Goal: Information Seeking & Learning: Check status

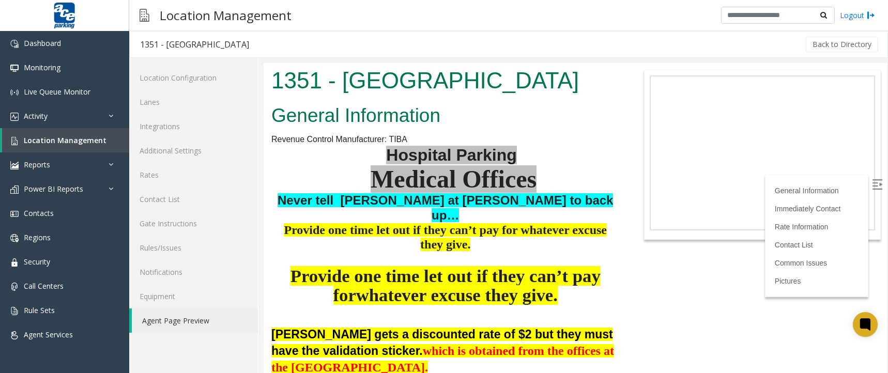
scroll to position [3375, 0]
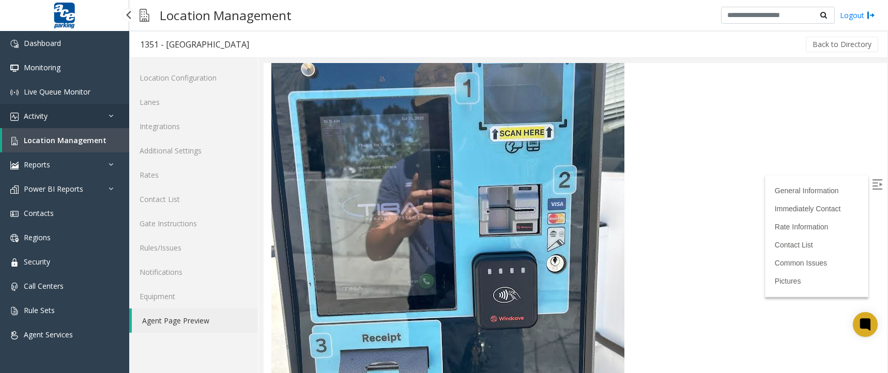
click at [33, 116] on span "Activity" at bounding box center [36, 116] width 24 height 10
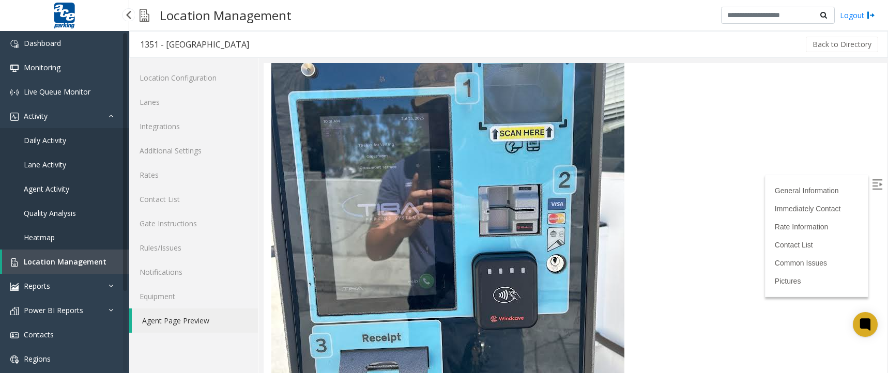
click at [50, 186] on span "Agent Activity" at bounding box center [47, 189] width 46 height 10
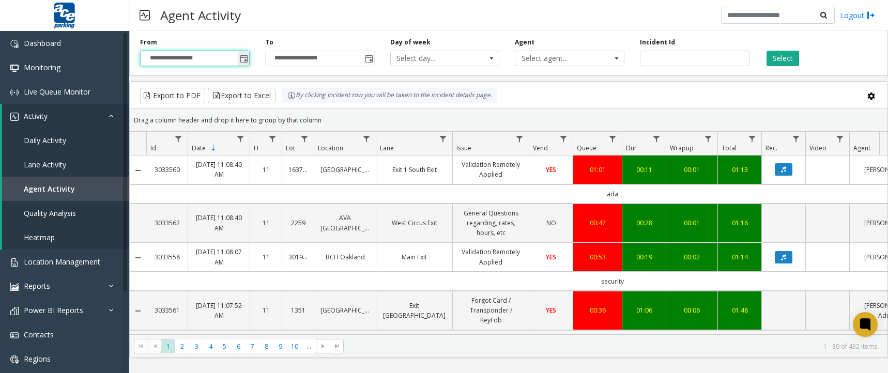
click at [186, 57] on input "**********" at bounding box center [195, 58] width 109 height 14
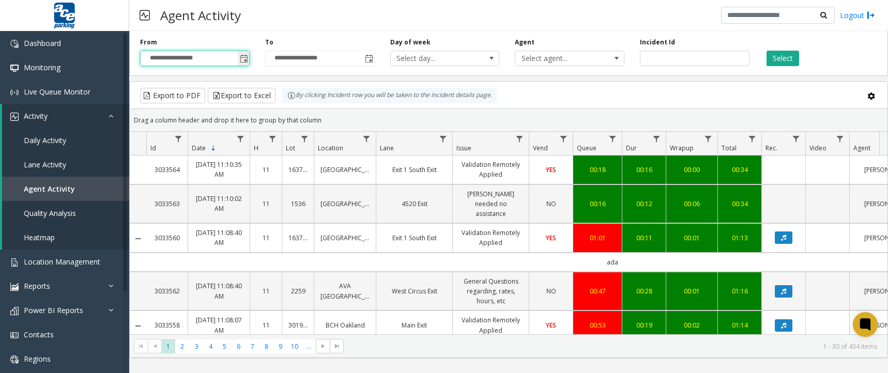
click at [243, 55] on span "Toggle popup" at bounding box center [244, 59] width 8 height 8
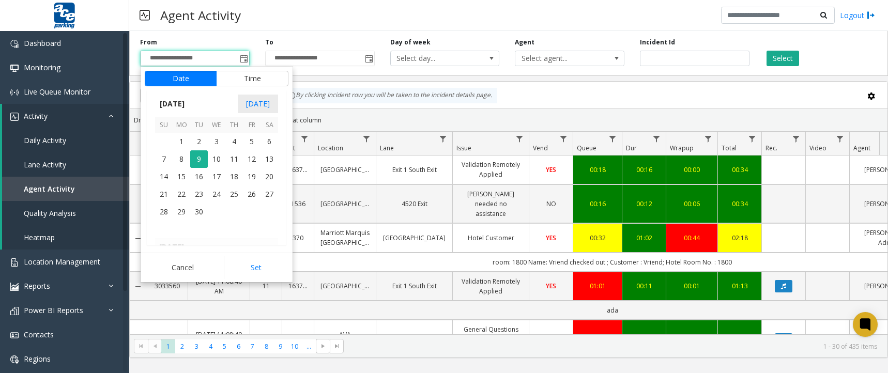
scroll to position [185454, 0]
click at [250, 110] on span "Today" at bounding box center [258, 104] width 40 height 19
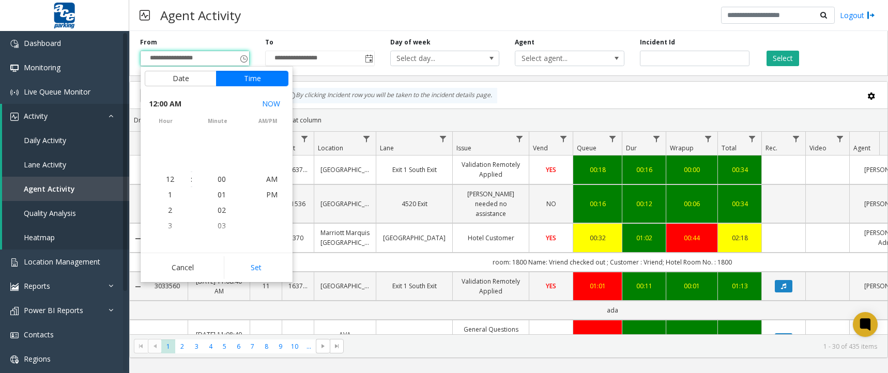
scroll to position [185577, 0]
click at [255, 272] on button "Set" at bounding box center [256, 267] width 65 height 23
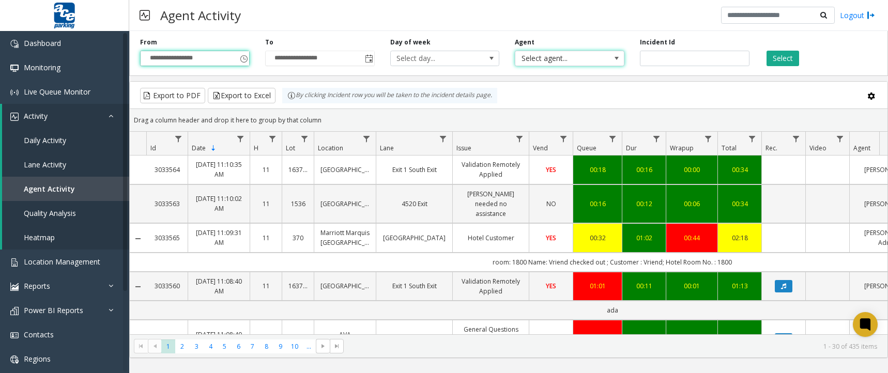
click at [551, 63] on span "Select agent..." at bounding box center [559, 58] width 87 height 14
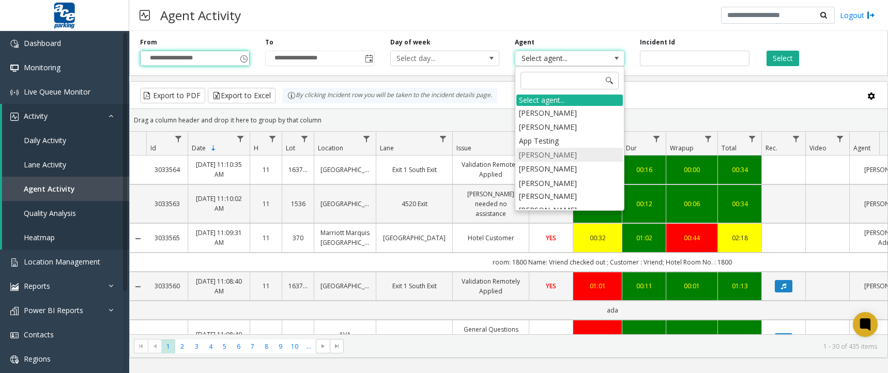
click at [576, 154] on li "Priscilla Segura" at bounding box center [570, 155] width 107 height 14
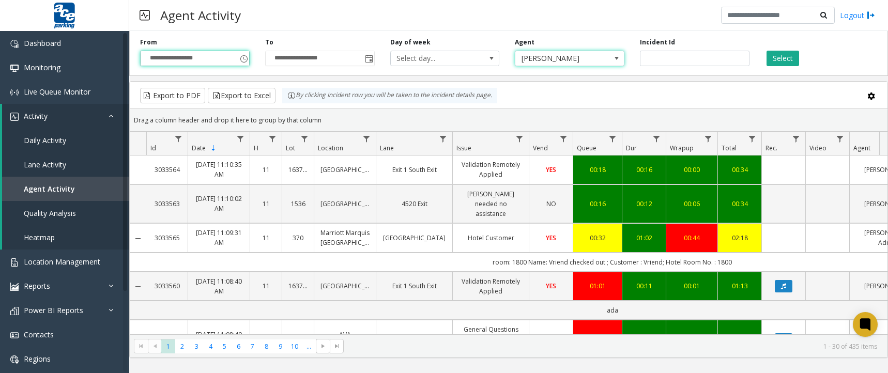
click at [562, 55] on span "Priscilla Segura" at bounding box center [559, 58] width 87 height 14
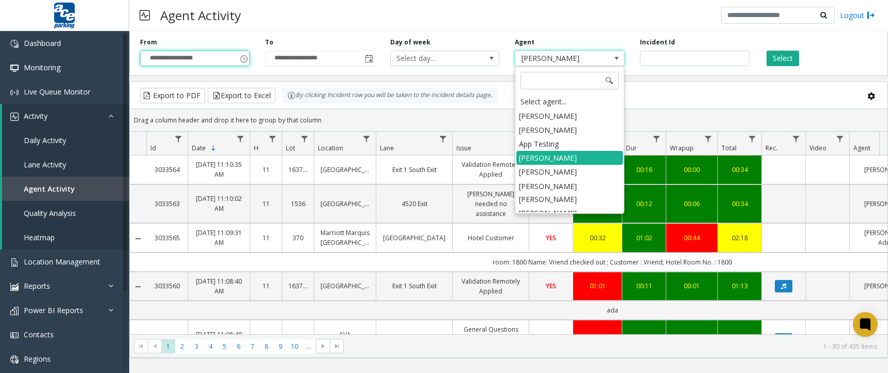
drag, startPoint x: 570, startPoint y: 163, endPoint x: 577, endPoint y: 162, distance: 6.3
click at [570, 162] on li "Priscilla Segura" at bounding box center [570, 158] width 107 height 14
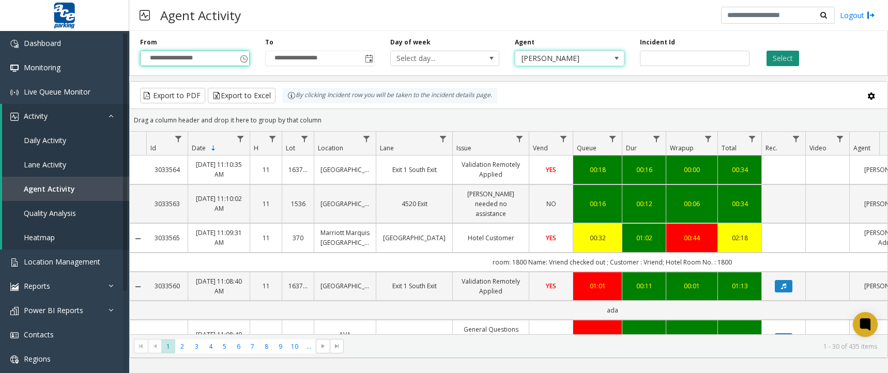
click at [783, 55] on button "Select" at bounding box center [783, 59] width 33 height 16
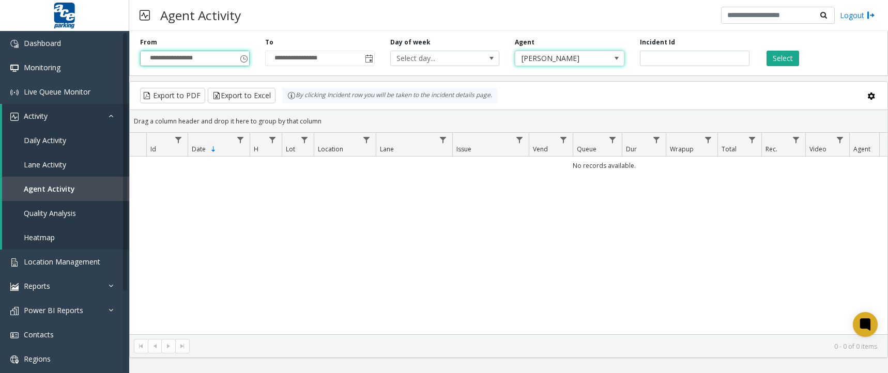
click at [574, 59] on span "Priscilla Segura" at bounding box center [559, 58] width 87 height 14
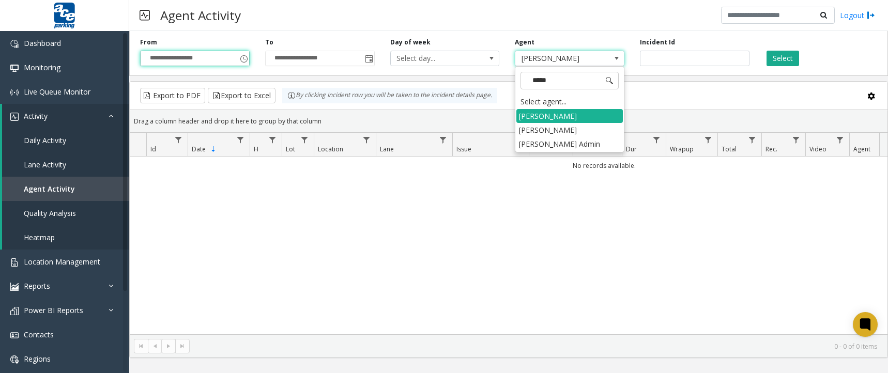
type input "******"
click at [596, 142] on li "[PERSON_NAME] Admin" at bounding box center [570, 144] width 107 height 14
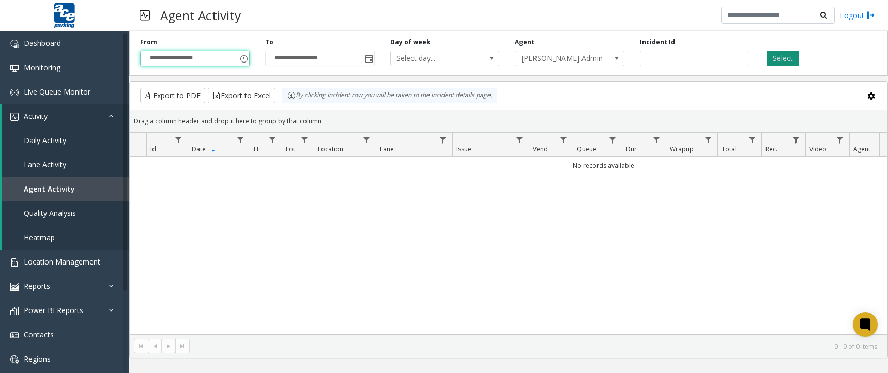
click at [779, 53] on button "Select" at bounding box center [783, 59] width 33 height 16
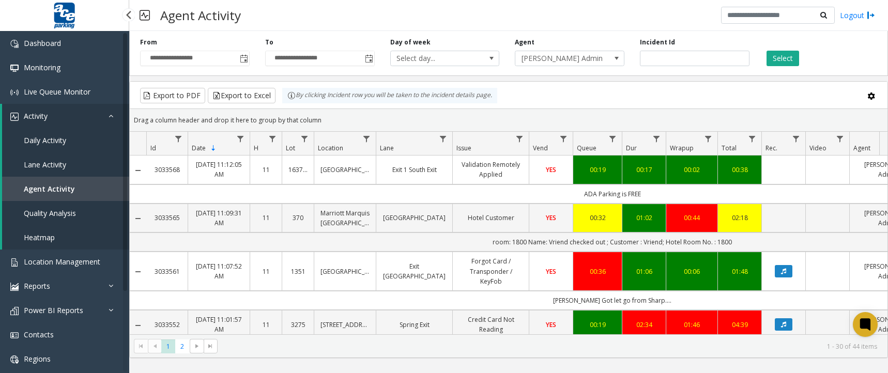
click at [44, 141] on span "Daily Activity" at bounding box center [45, 140] width 42 height 10
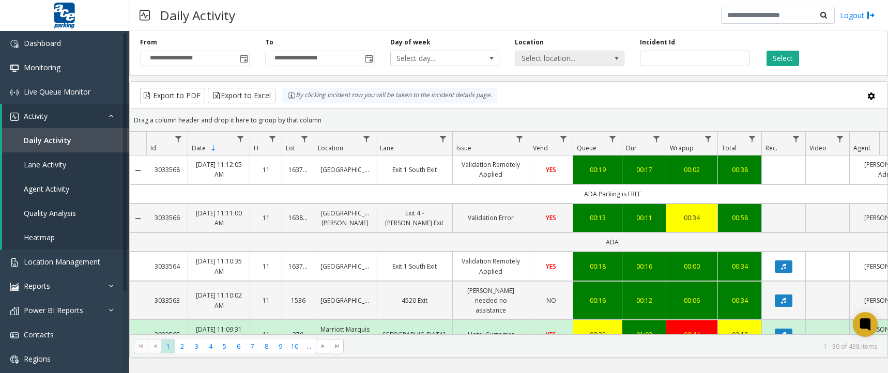
click at [569, 57] on span "Select location..." at bounding box center [559, 58] width 87 height 14
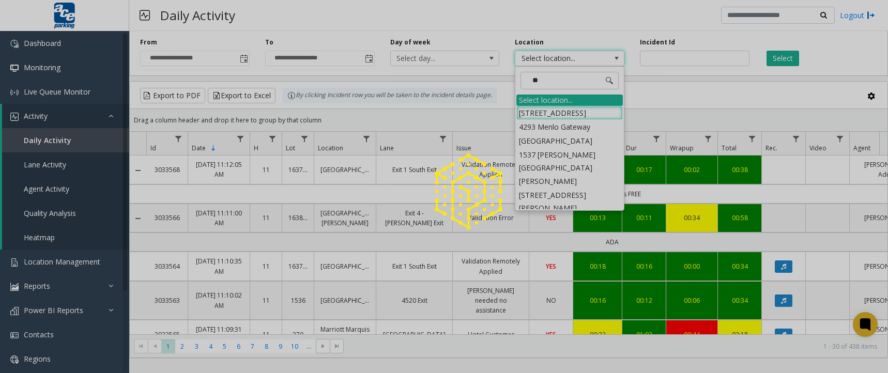
type input "***"
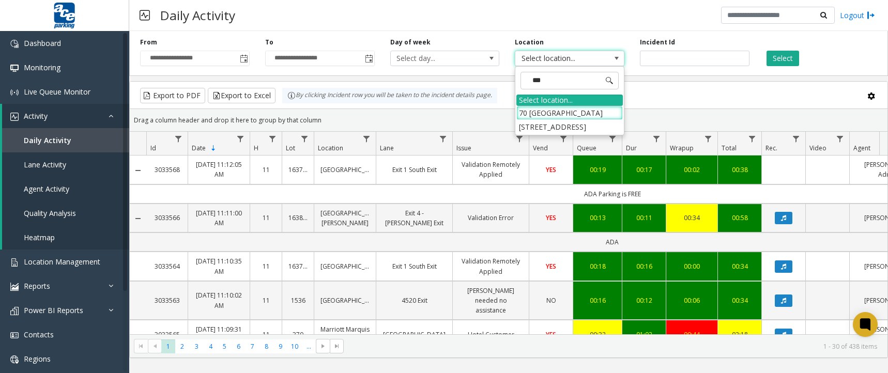
click at [564, 126] on li "[STREET_ADDRESS]" at bounding box center [570, 127] width 107 height 14
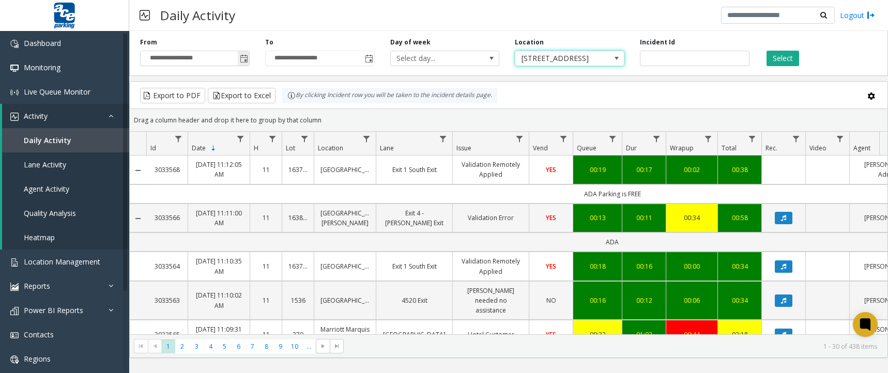
click at [241, 63] on span "Toggle popup" at bounding box center [243, 58] width 11 height 17
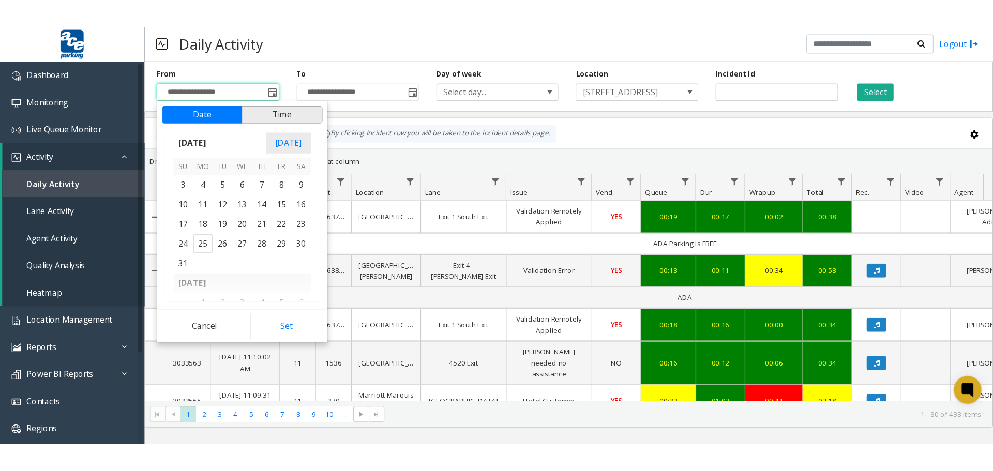
scroll to position [185454, 0]
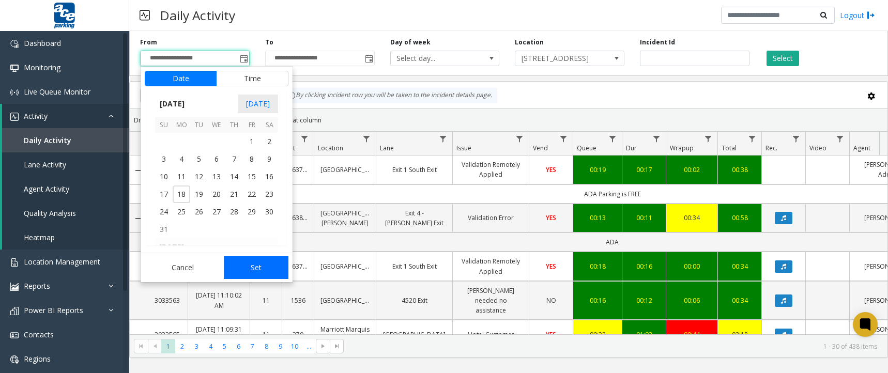
click at [267, 274] on button "Set" at bounding box center [256, 267] width 65 height 23
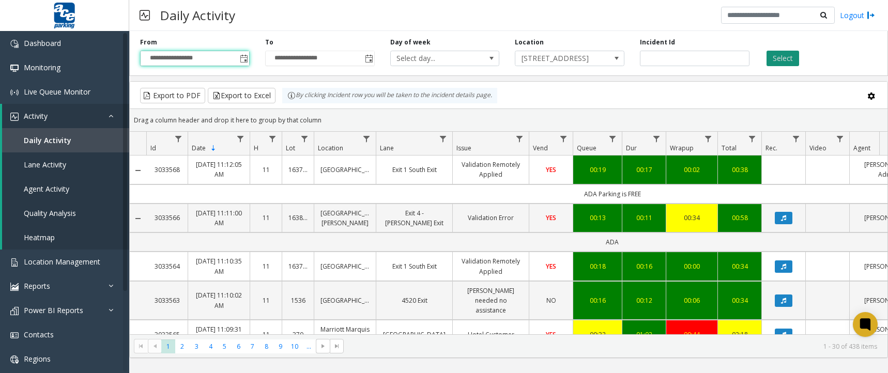
click at [784, 60] on button "Select" at bounding box center [783, 59] width 33 height 16
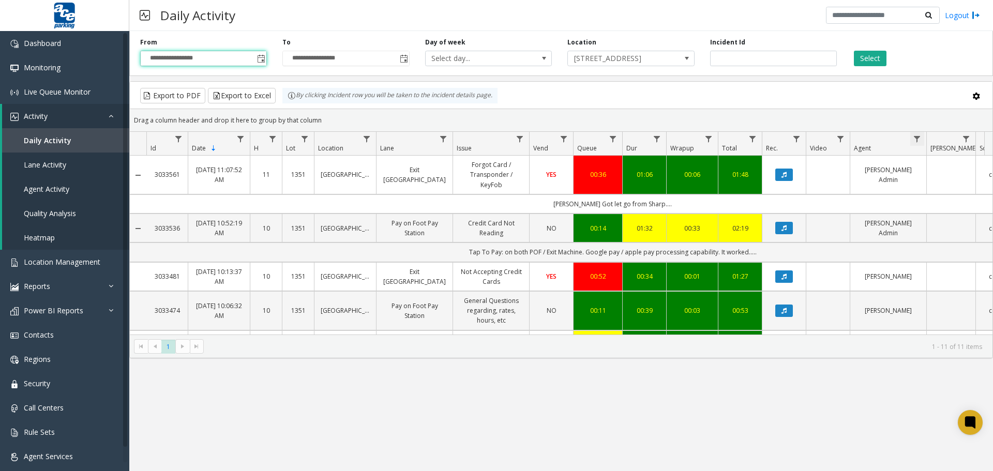
click at [888, 138] on span "Data table" at bounding box center [917, 139] width 8 height 8
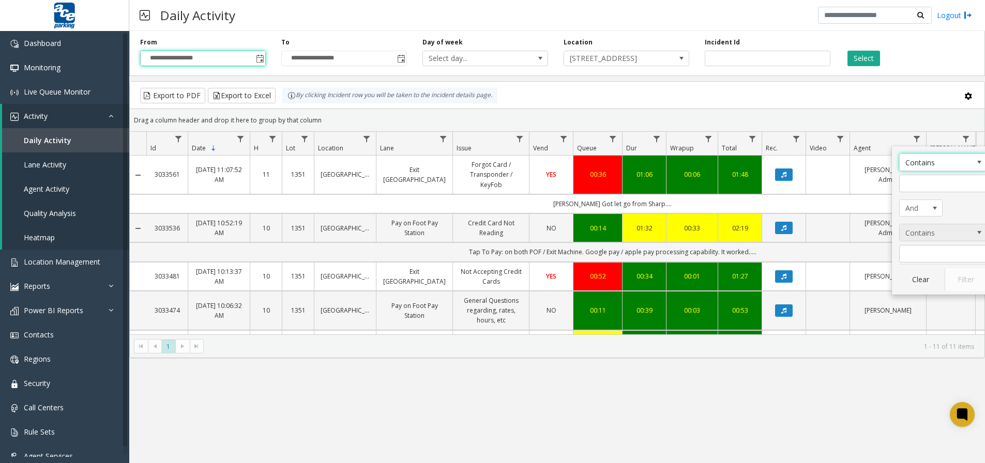
click at [888, 236] on span "Contains" at bounding box center [934, 232] width 69 height 17
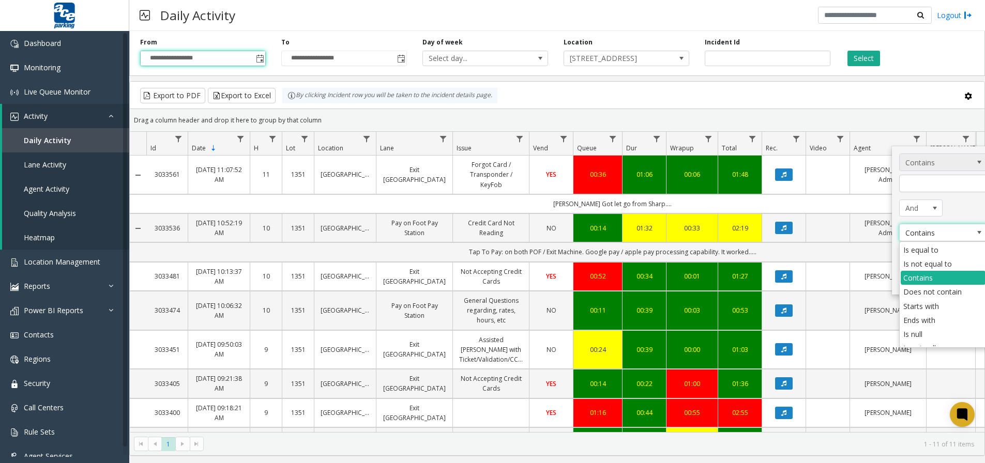
click at [888, 165] on span "Contains" at bounding box center [934, 162] width 69 height 17
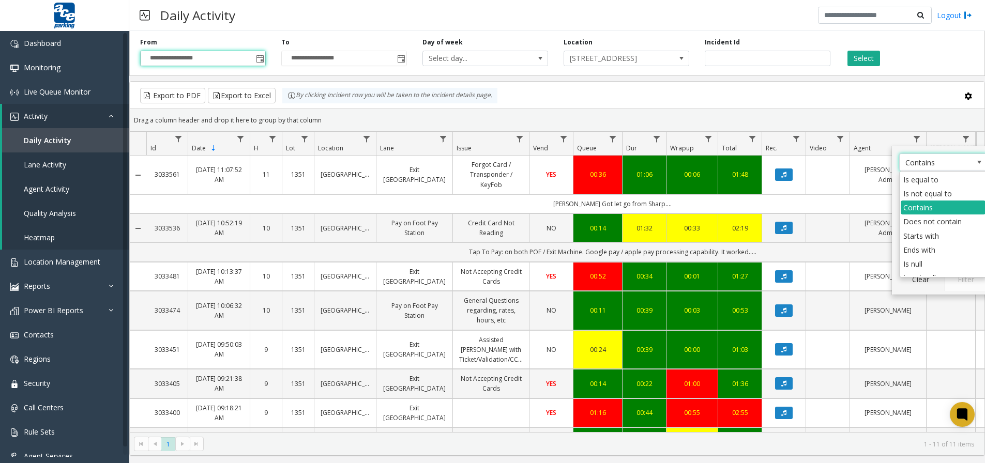
click at [882, 95] on div "Export to PDF Export to Excel By clicking Incident row you will be taken to the…" at bounding box center [557, 96] width 837 height 16
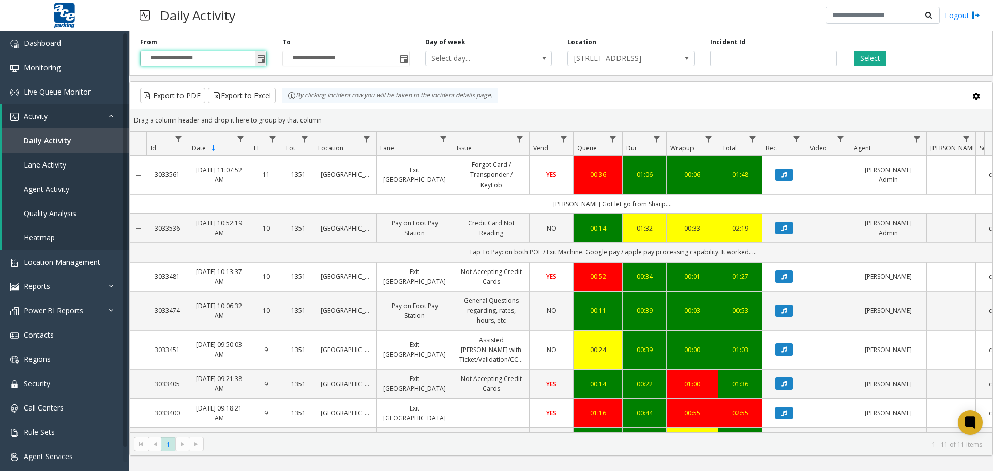
click at [264, 60] on span "Toggle popup" at bounding box center [261, 59] width 8 height 8
click at [260, 59] on span "Toggle popup" at bounding box center [261, 59] width 8 height 8
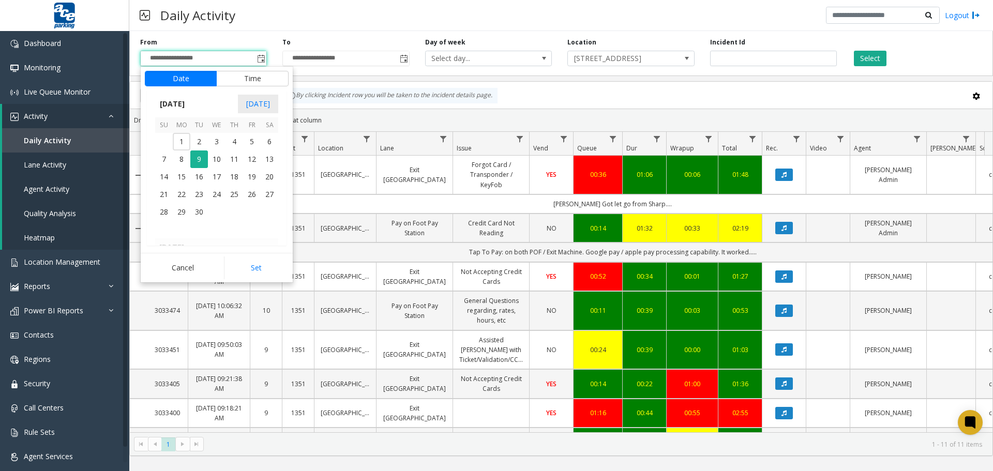
scroll to position [185454, 0]
click at [253, 269] on button "Set" at bounding box center [256, 267] width 65 height 23
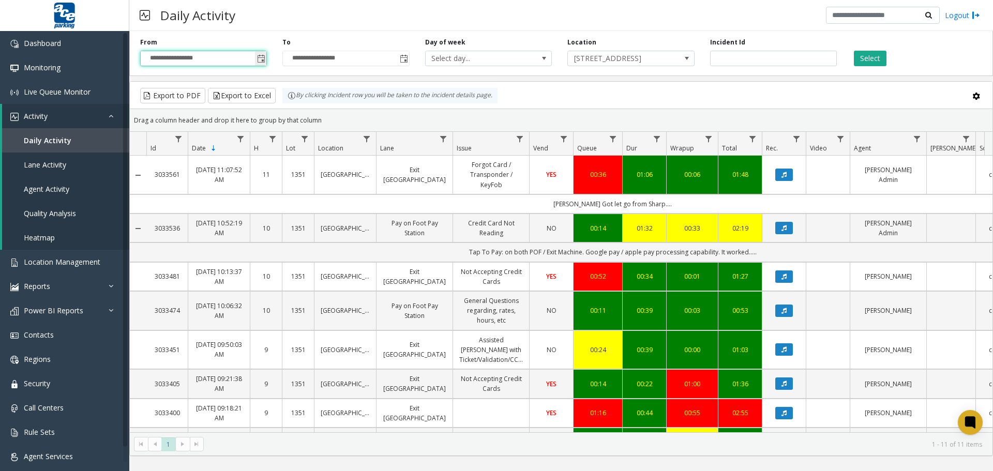
click at [256, 55] on span "Toggle popup" at bounding box center [260, 58] width 11 height 17
click at [229, 58] on input "**********" at bounding box center [204, 58] width 126 height 14
click at [262, 56] on span "Toggle popup" at bounding box center [261, 59] width 8 height 8
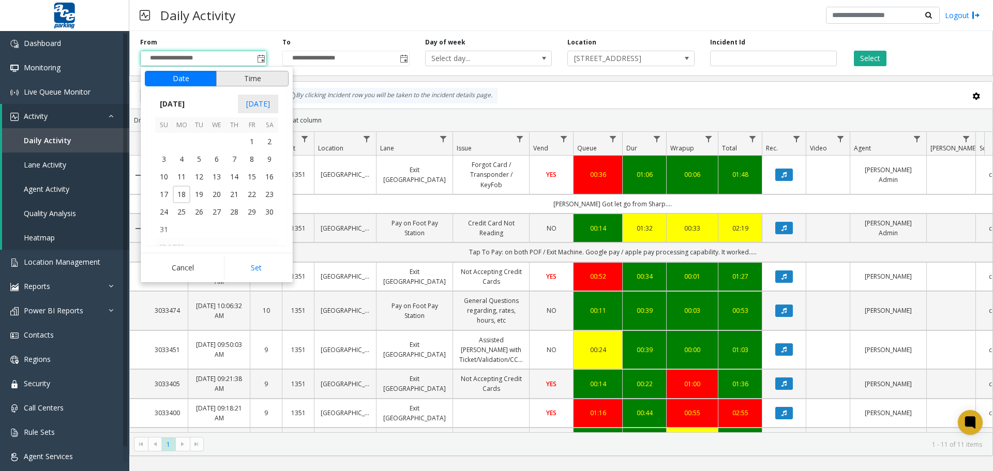
click at [251, 80] on button "Time" at bounding box center [252, 79] width 72 height 16
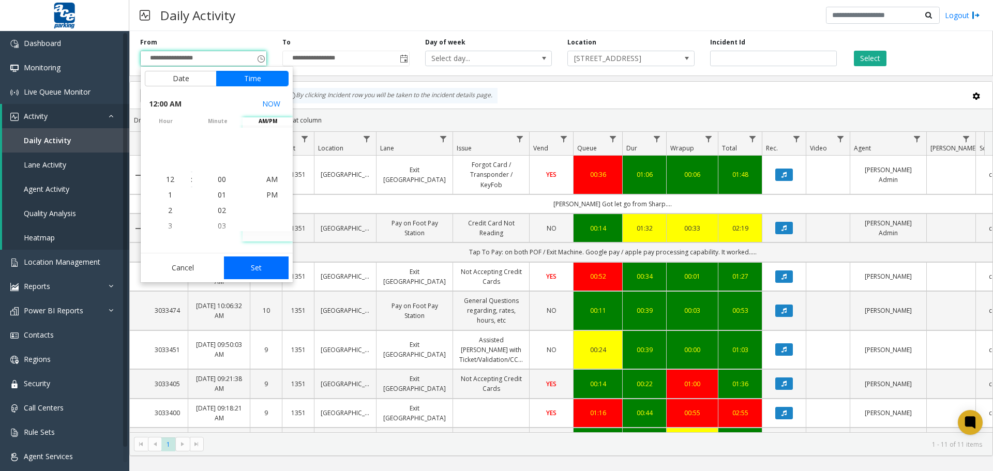
click at [259, 265] on button "Set" at bounding box center [256, 267] width 65 height 23
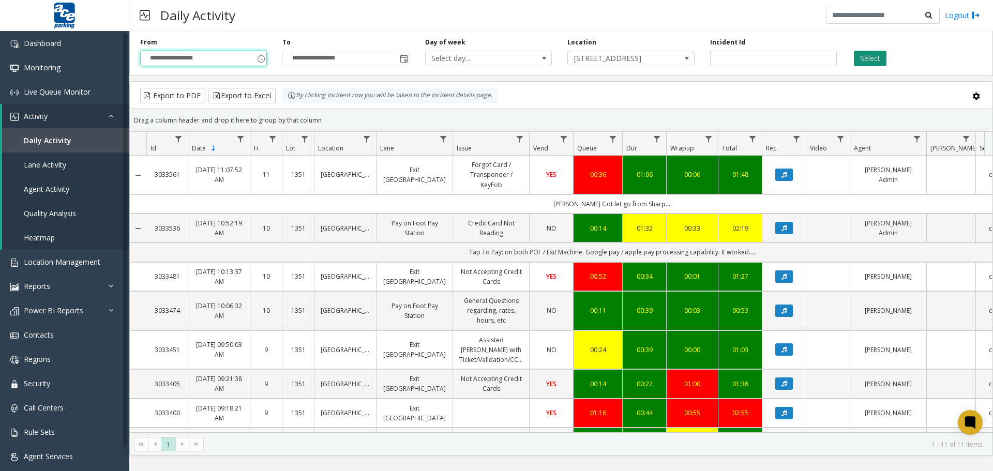
click at [870, 58] on button "Select" at bounding box center [870, 59] width 33 height 16
click at [262, 58] on span "Toggle popup" at bounding box center [261, 59] width 8 height 8
click at [184, 57] on input "**********" at bounding box center [204, 58] width 126 height 14
click at [258, 60] on span "Toggle popup" at bounding box center [261, 59] width 8 height 8
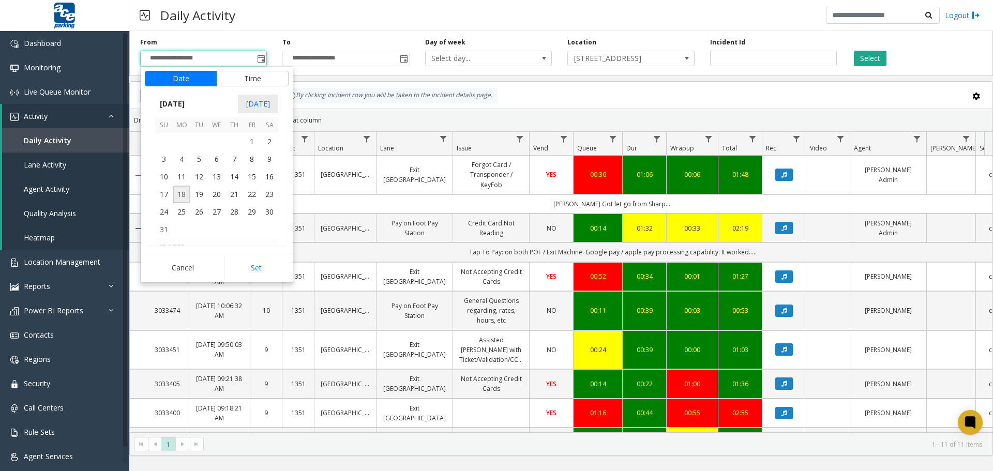
click at [185, 191] on span "18" at bounding box center [182, 195] width 18 height 18
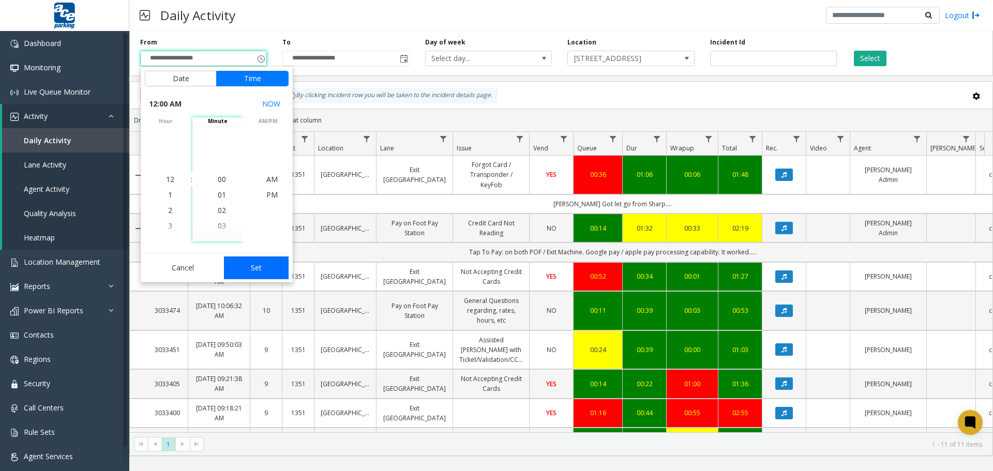
click at [250, 271] on button "Set" at bounding box center [256, 267] width 65 height 23
type input "**********"
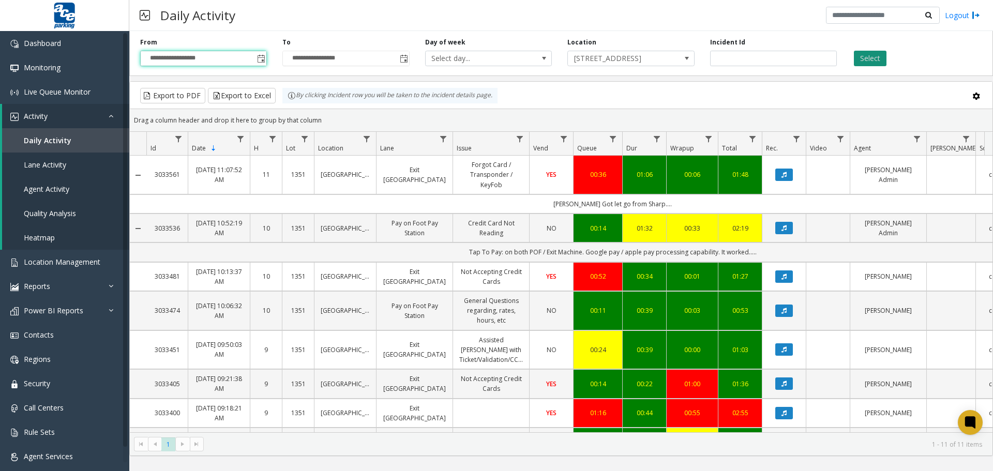
click at [871, 53] on button "Select" at bounding box center [870, 59] width 33 height 16
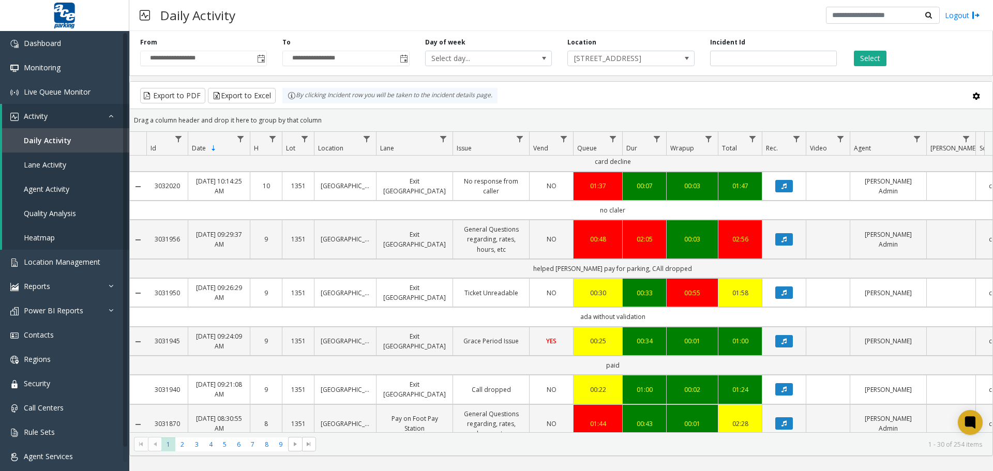
scroll to position [1001, 0]
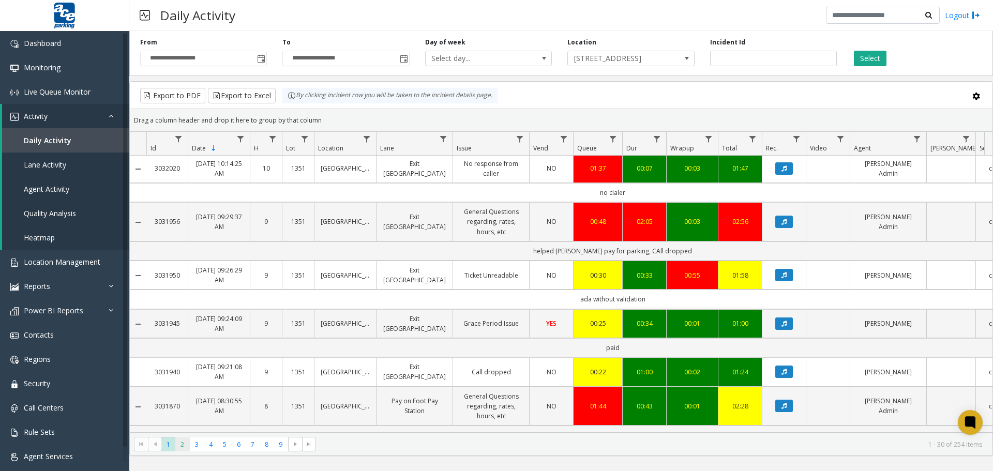
click at [185, 373] on span "2" at bounding box center [182, 444] width 14 height 14
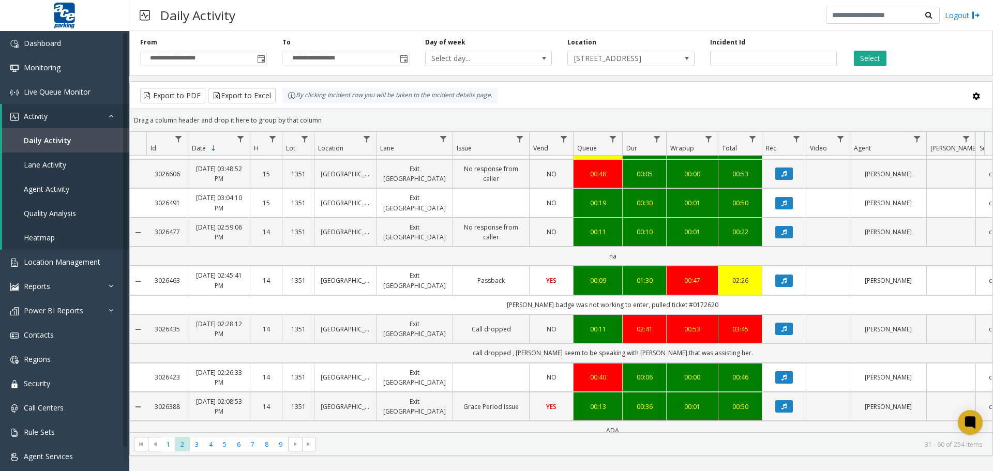
scroll to position [999, 0]
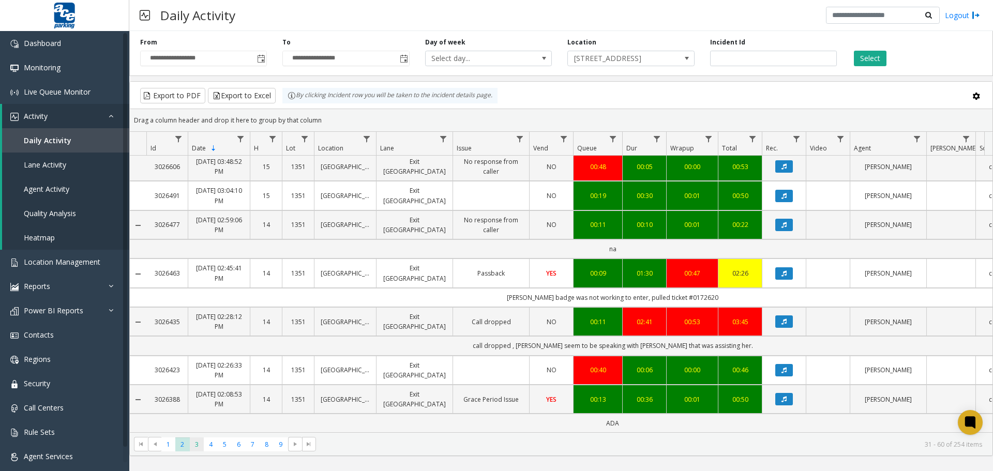
click at [198, 373] on span "3" at bounding box center [197, 444] width 14 height 14
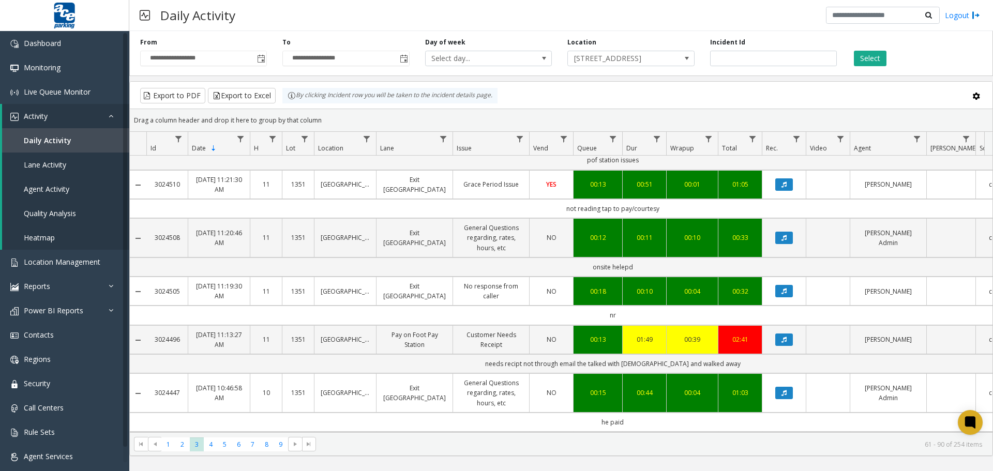
scroll to position [1010, 0]
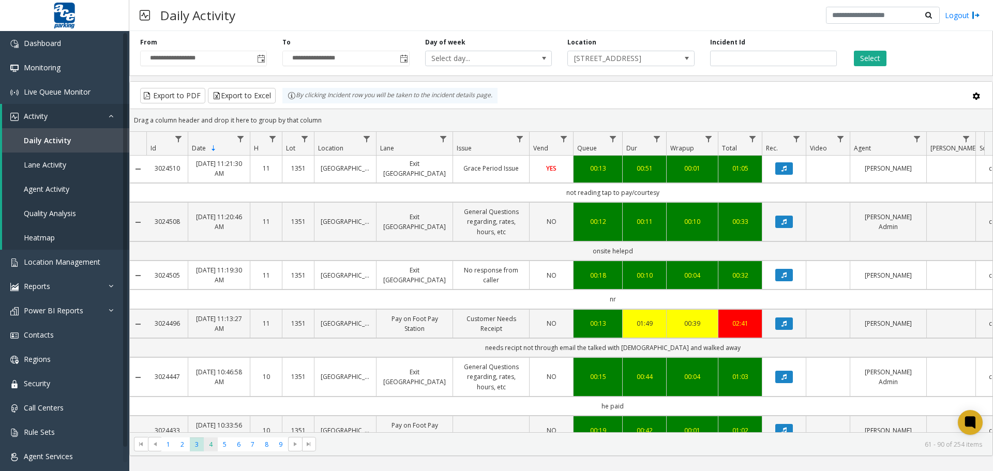
click at [211, 373] on span "4" at bounding box center [211, 444] width 14 height 14
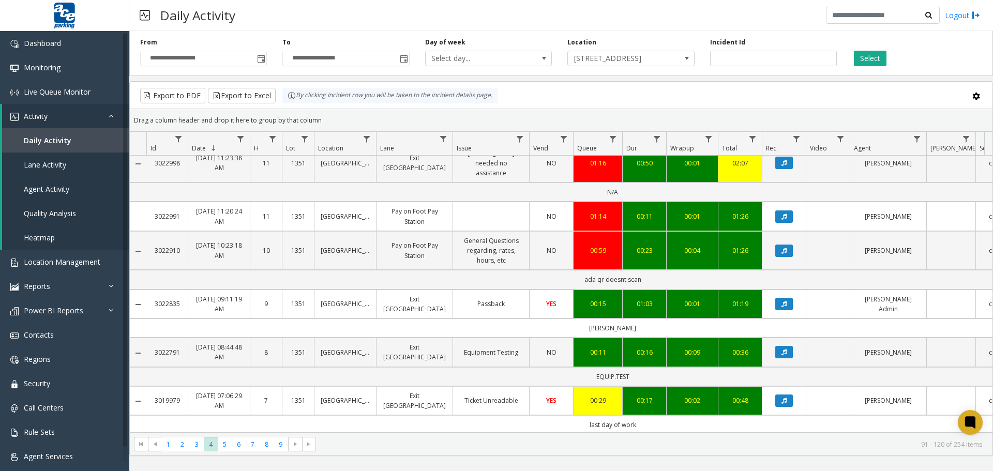
scroll to position [794, 0]
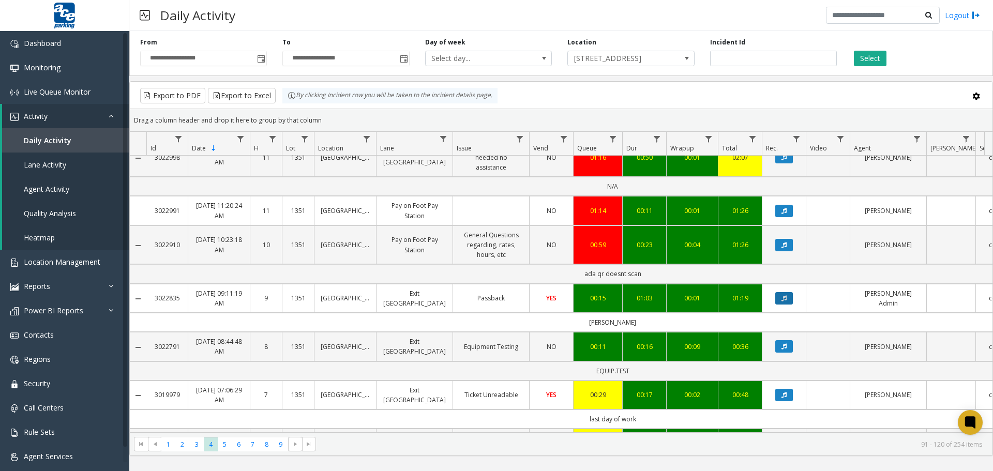
click at [788, 292] on button "Data table" at bounding box center [784, 298] width 18 height 12
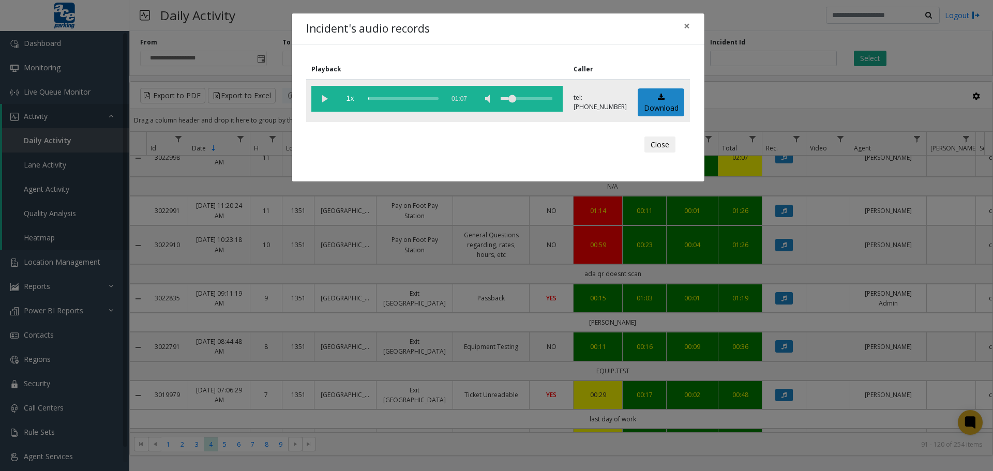
drag, startPoint x: 551, startPoint y: 100, endPoint x: 513, endPoint y: 103, distance: 37.4
click at [513, 103] on div "volume level" at bounding box center [527, 99] width 52 height 26
click at [328, 101] on vg-play-pause at bounding box center [324, 99] width 26 height 26
click at [376, 99] on div "scrub bar" at bounding box center [403, 99] width 70 height 26
drag, startPoint x: 518, startPoint y: 100, endPoint x: 531, endPoint y: 100, distance: 12.4
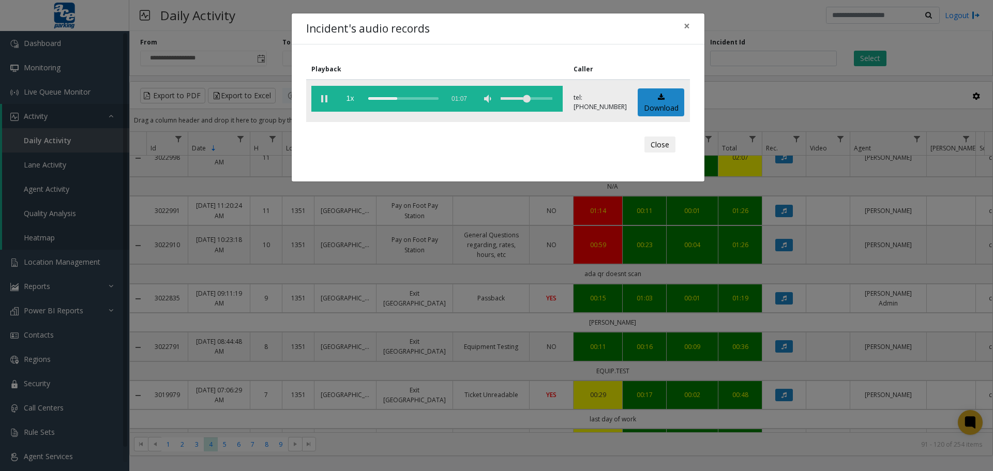
click at [531, 100] on div "volume level" at bounding box center [527, 99] width 52 height 26
click at [652, 146] on button "Close" at bounding box center [659, 145] width 31 height 17
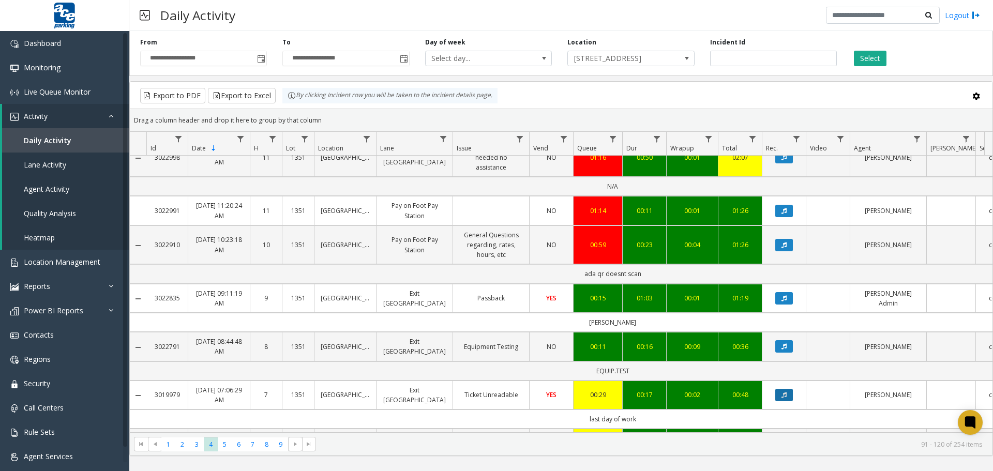
click at [782, 373] on icon "Data table" at bounding box center [783, 395] width 5 height 6
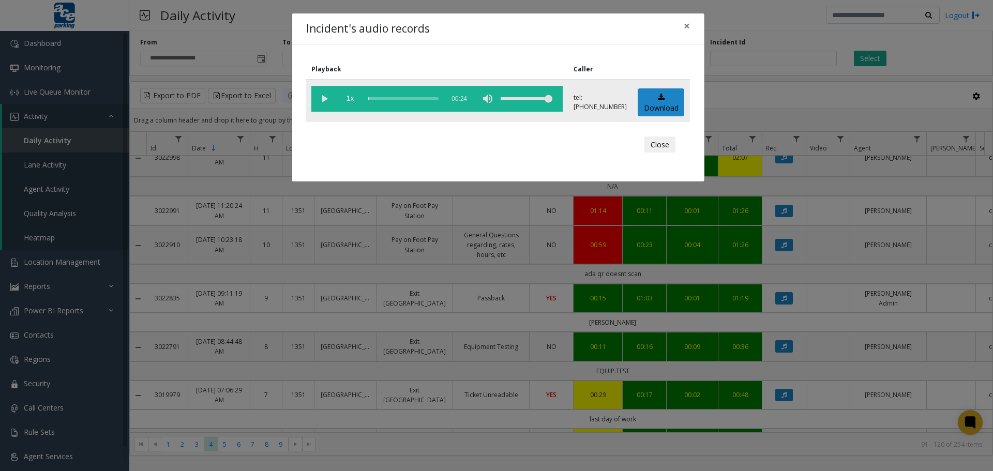
click at [320, 96] on vg-play-pause at bounding box center [324, 99] width 26 height 26
click at [383, 100] on div "scrub bar" at bounding box center [403, 99] width 70 height 26
click at [389, 99] on div "scrub bar" at bounding box center [403, 99] width 70 height 26
click at [400, 99] on div "scrub bar" at bounding box center [403, 99] width 70 height 26
click at [661, 147] on button "Close" at bounding box center [659, 145] width 31 height 17
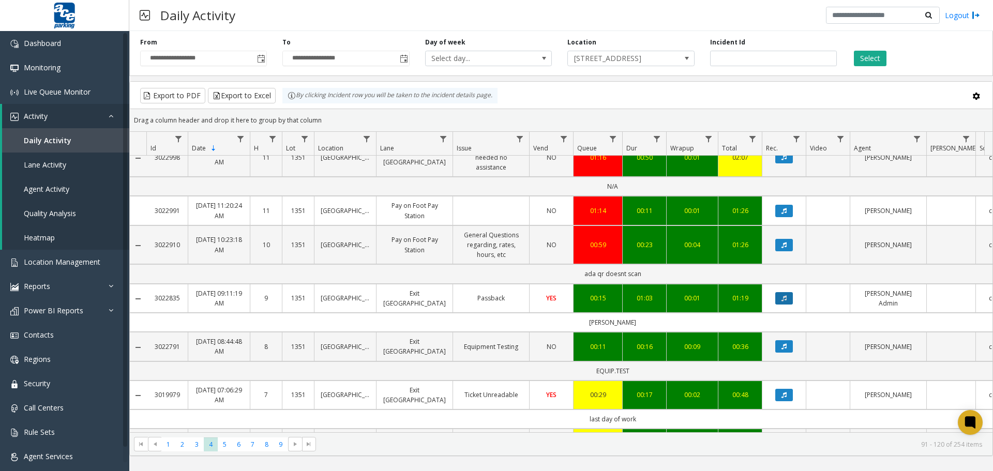
click at [791, 292] on button "Data table" at bounding box center [784, 298] width 18 height 12
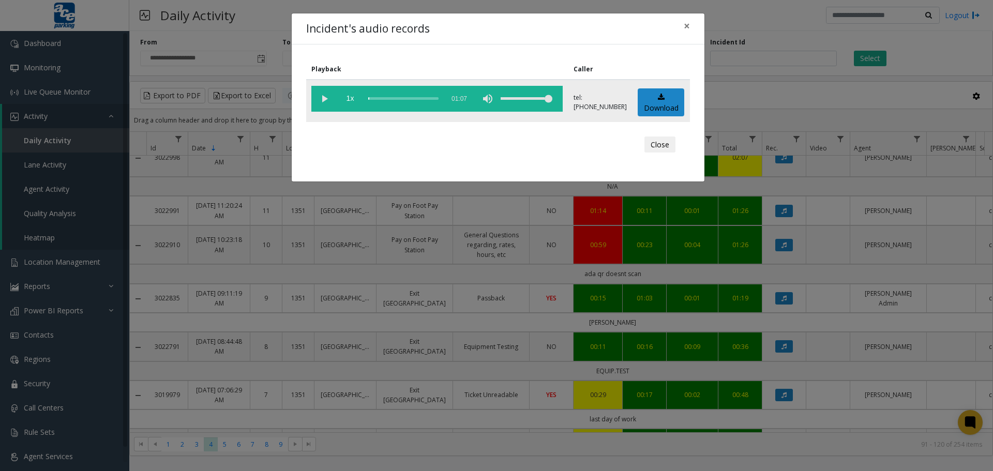
click at [328, 97] on vg-play-pause at bounding box center [324, 99] width 26 height 26
click at [381, 97] on div "scrub bar" at bounding box center [403, 99] width 70 height 26
click at [376, 99] on div "scrub bar" at bounding box center [403, 99] width 70 height 26
click at [323, 98] on vg-play-pause at bounding box center [324, 99] width 26 height 26
click at [773, 98] on div "Incident's audio records × Playback Caller 1x 01:07 tel:1351009001 Download Clo…" at bounding box center [496, 235] width 993 height 471
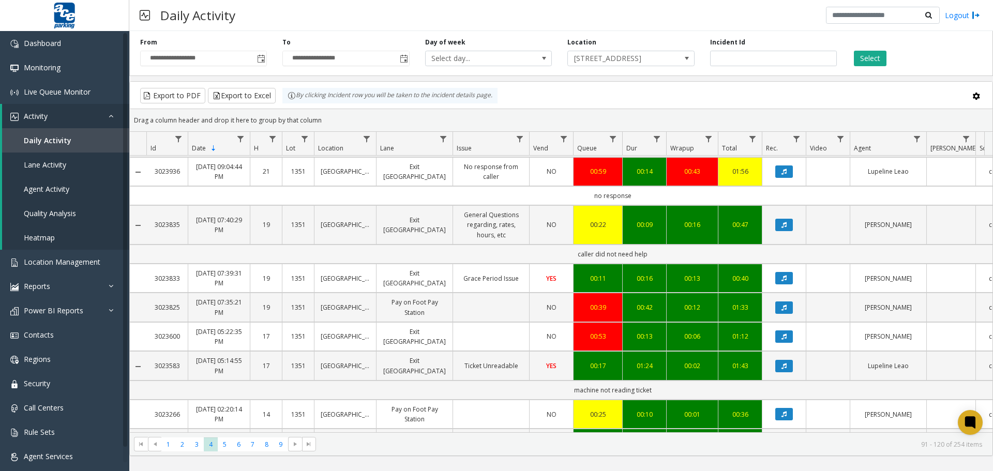
scroll to position [0, 0]
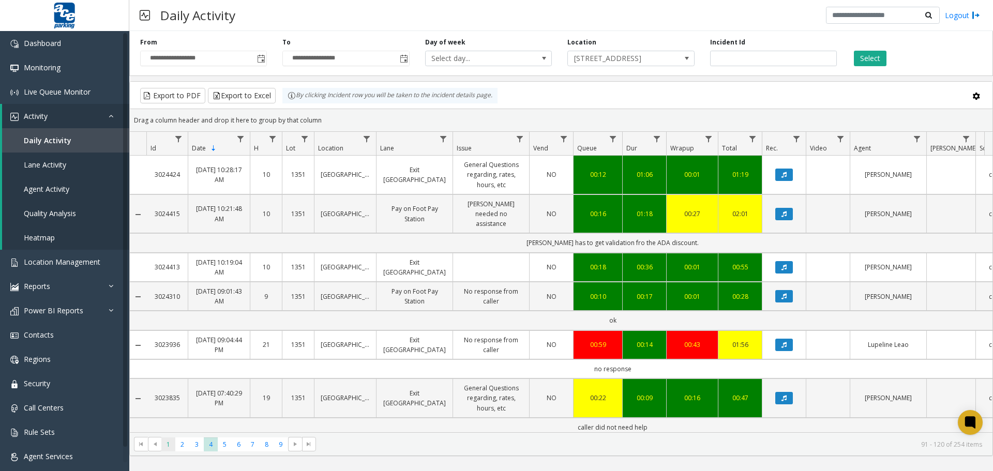
click at [166, 373] on span "1" at bounding box center [168, 444] width 14 height 14
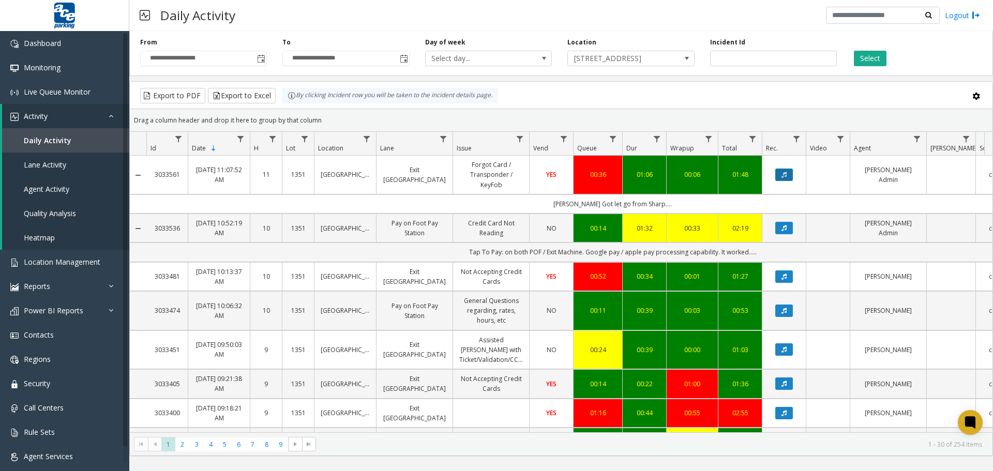
click at [779, 174] on button "Data table" at bounding box center [784, 175] width 18 height 12
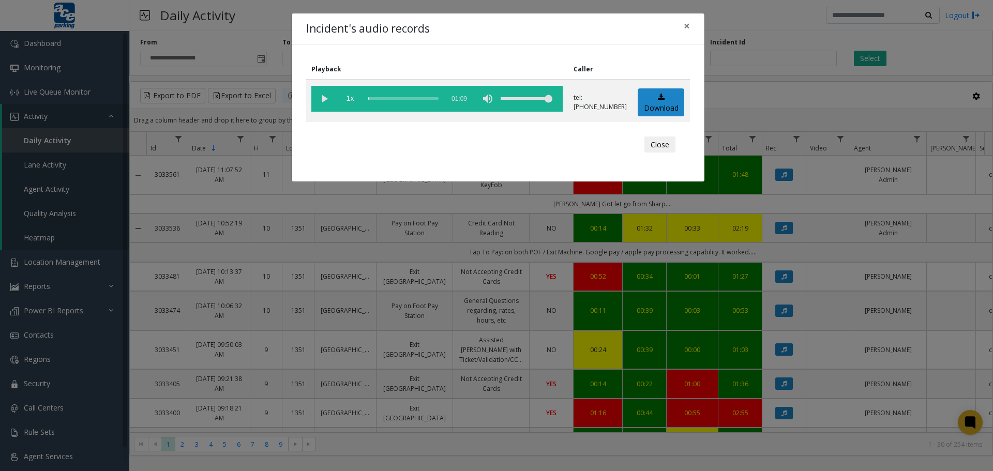
click at [324, 101] on vg-play-pause at bounding box center [324, 99] width 26 height 26
click at [373, 102] on div "scrub bar" at bounding box center [403, 99] width 70 height 26
click at [375, 102] on div "scrub bar" at bounding box center [403, 99] width 70 height 26
click at [326, 98] on vg-play-pause at bounding box center [324, 99] width 26 height 26
click at [767, 79] on div "Incident's audio records × Playback Caller 1x 01:09 tel:1351009001 Download Clo…" at bounding box center [496, 235] width 993 height 471
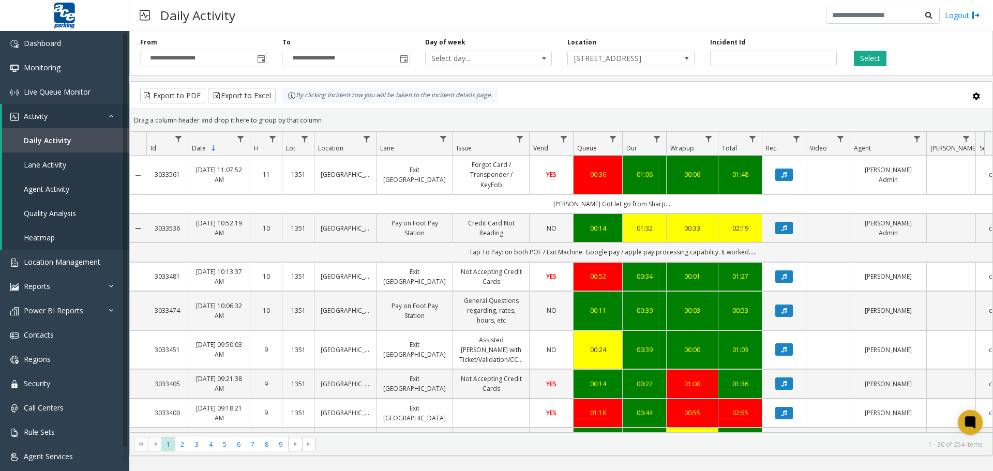
click at [824, 94] on div "Export to PDF Export to Excel By clicking Incident row you will be taken to the…" at bounding box center [561, 96] width 845 height 16
click at [241, 373] on span "6" at bounding box center [239, 444] width 14 height 14
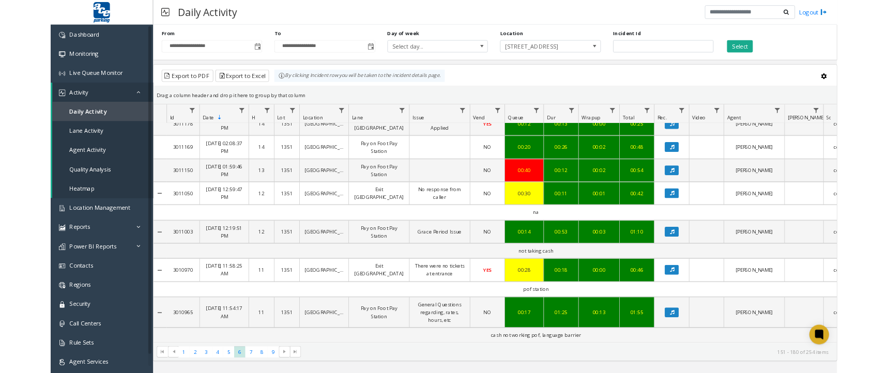
scroll to position [981, 0]
